Goal: Information Seeking & Learning: Learn about a topic

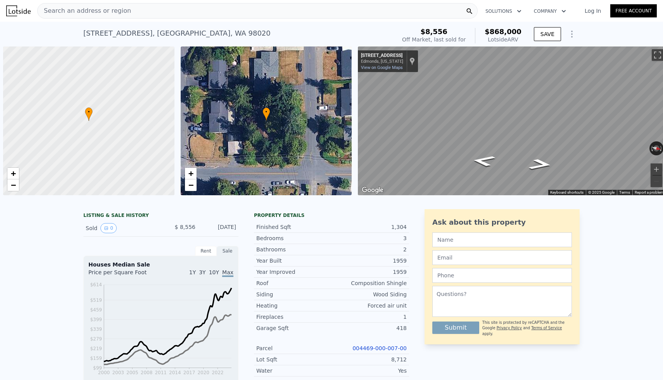
scroll to position [0, 3]
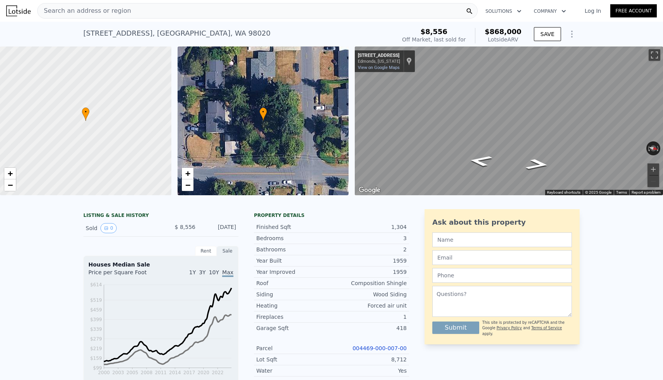
click at [286, 9] on div "Search an address or region" at bounding box center [257, 11] width 440 height 16
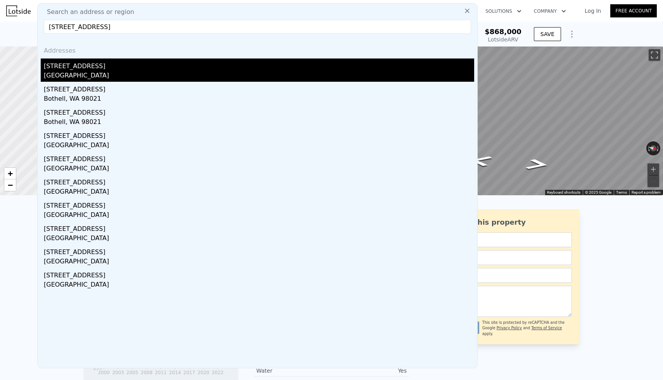
type input "[STREET_ADDRESS]"
click at [107, 69] on div "[STREET_ADDRESS]" at bounding box center [259, 65] width 430 height 12
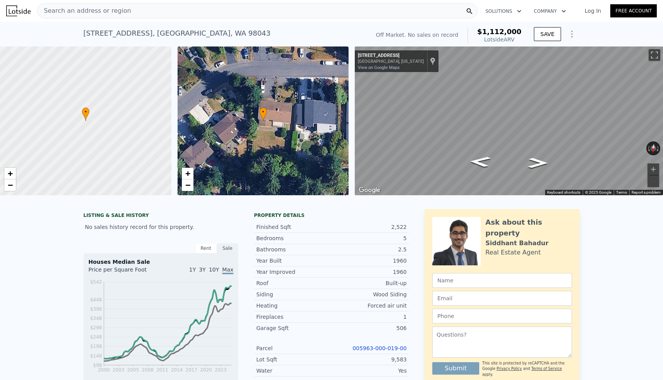
click at [257, 10] on div "Search an address or region" at bounding box center [257, 11] width 440 height 16
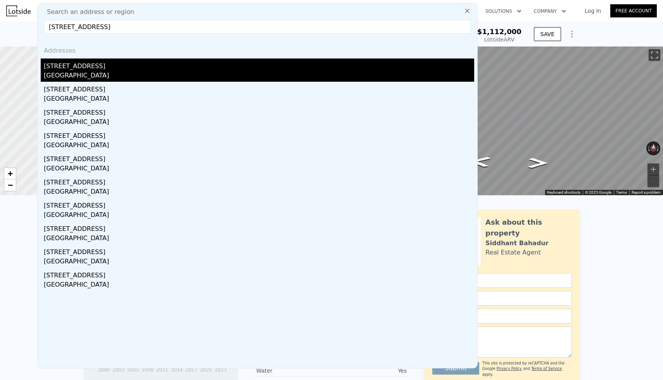
type input "[STREET_ADDRESS]"
click at [86, 69] on div "[STREET_ADDRESS]" at bounding box center [259, 65] width 430 height 12
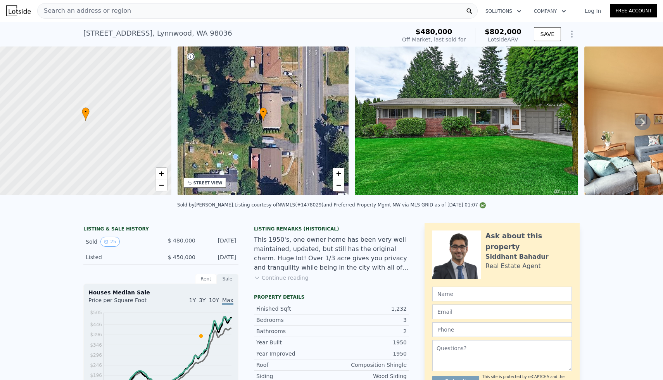
click at [165, 13] on div "Search an address or region" at bounding box center [257, 11] width 440 height 16
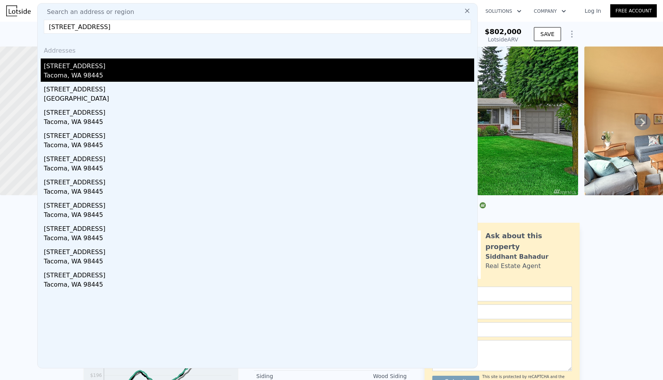
type input "[STREET_ADDRESS]"
click at [84, 71] on div "Tacoma, WA 98445" at bounding box center [259, 76] width 430 height 11
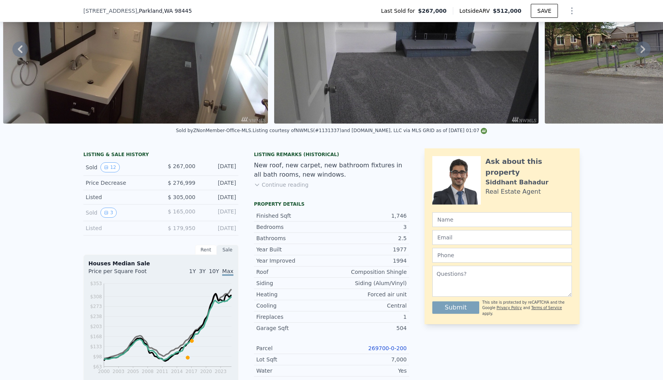
scroll to position [3, 0]
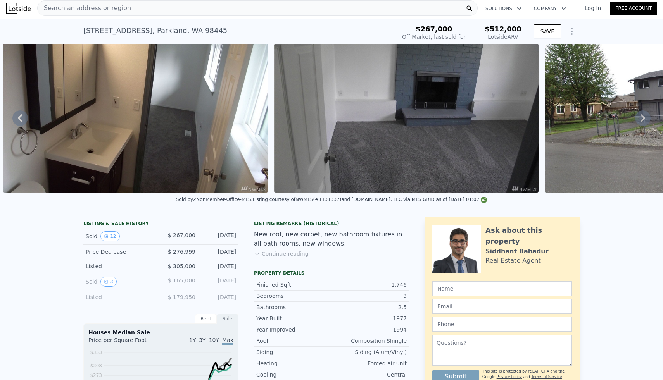
click at [154, 7] on div "Search an address or region" at bounding box center [257, 8] width 440 height 16
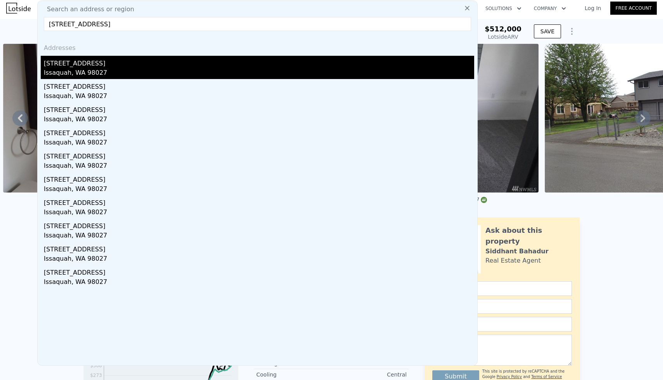
type input "[STREET_ADDRESS]"
click at [74, 63] on div "[STREET_ADDRESS]" at bounding box center [259, 62] width 430 height 12
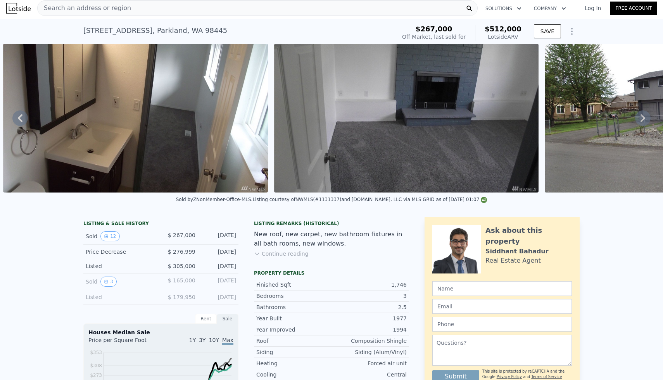
type input "2"
type input "0.75"
type input "1.75"
type input "900"
type input "1500"
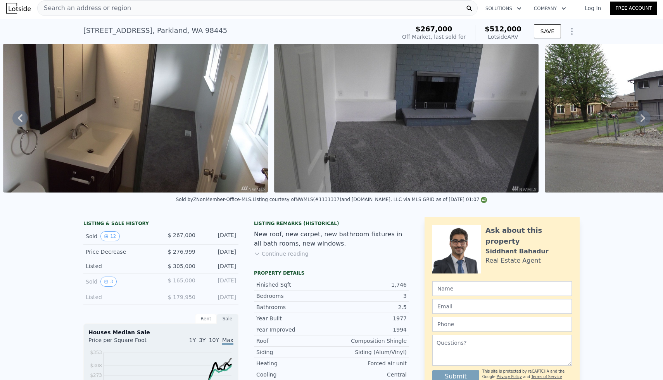
type input "6000"
type input "212572"
type input "$ 909,000"
type input "6"
type input "-$ 66,018"
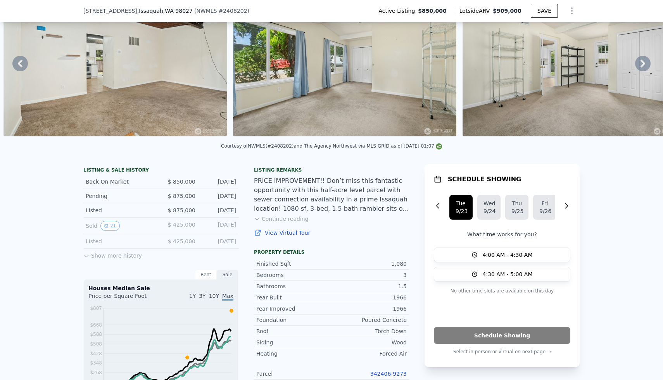
scroll to position [3, 0]
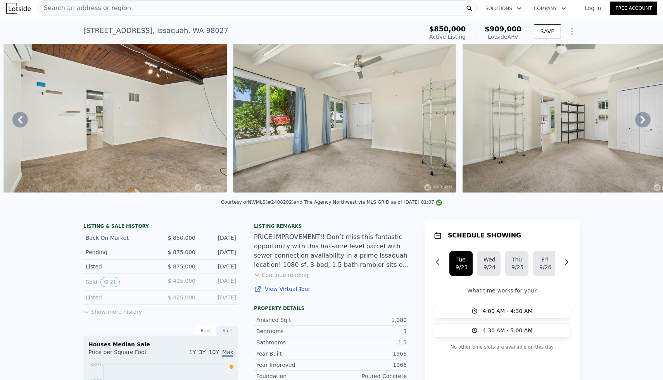
click at [281, 275] on button "Continue reading" at bounding box center [281, 275] width 55 height 8
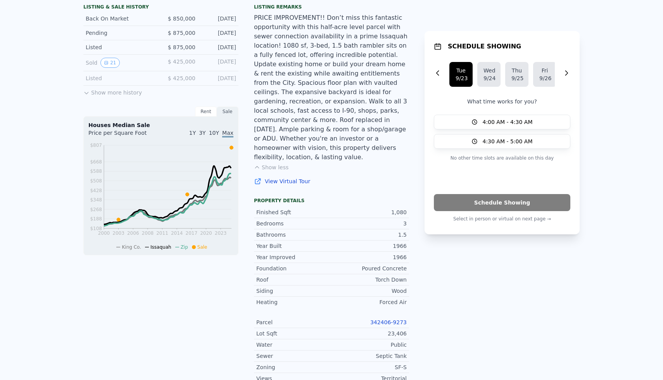
scroll to position [0, 0]
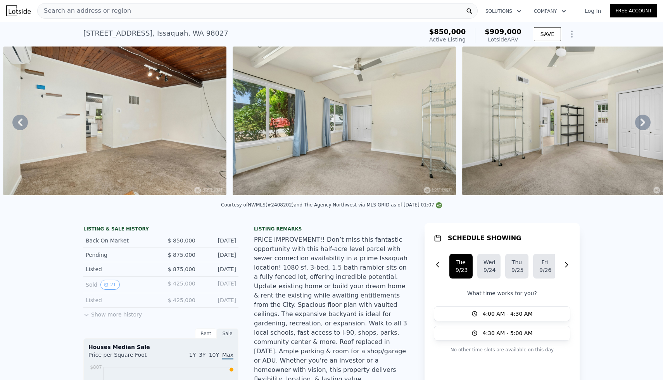
click at [160, 9] on div "Search an address or region" at bounding box center [257, 11] width 440 height 16
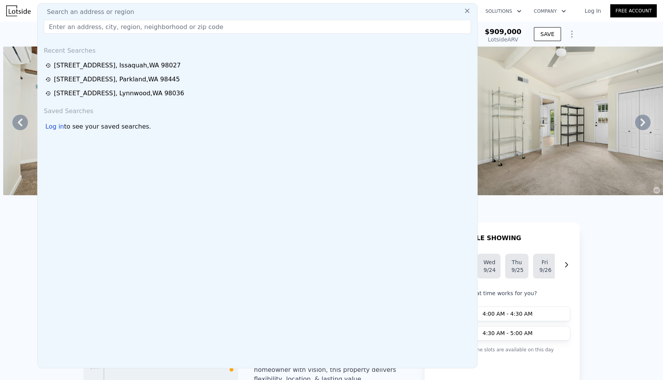
type input "[STREET_ADDRESS]"
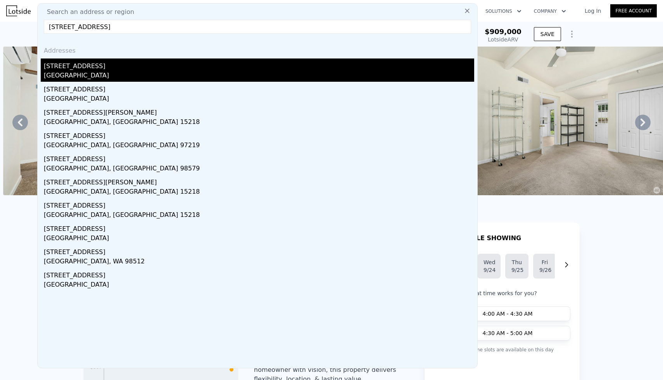
click at [71, 69] on div "[STREET_ADDRESS]" at bounding box center [259, 65] width 430 height 12
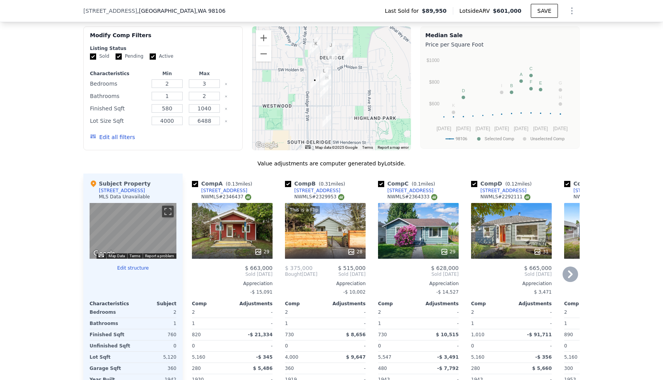
scroll to position [648, 0]
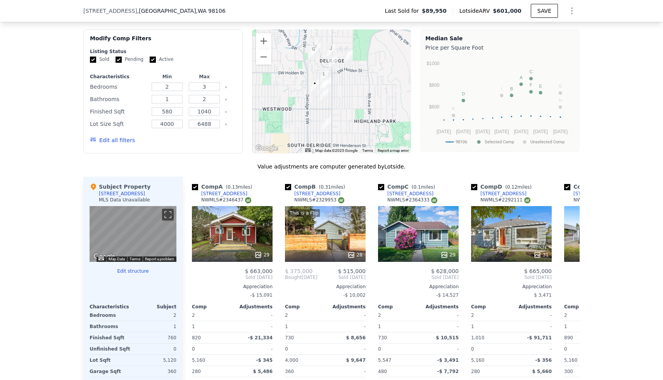
click at [137, 9] on span ", [GEOGRAPHIC_DATA]" at bounding box center [181, 11] width 88 height 8
drag, startPoint x: 84, startPoint y: 11, endPoint x: 193, endPoint y: 19, distance: 110.0
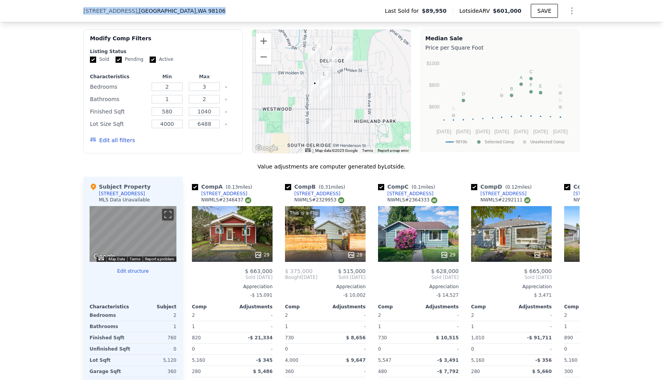
click at [193, 19] on div "[STREET_ADDRESS] Last Sold for $89,950 Lotside ARV $601,000 SAVE" at bounding box center [331, 11] width 496 height 22
copy div "[STREET_ADDRESS]"
